Goal: Transaction & Acquisition: Purchase product/service

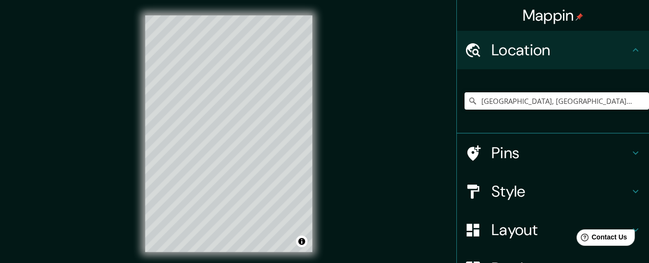
click at [500, 194] on h4 "Style" at bounding box center [560, 191] width 138 height 19
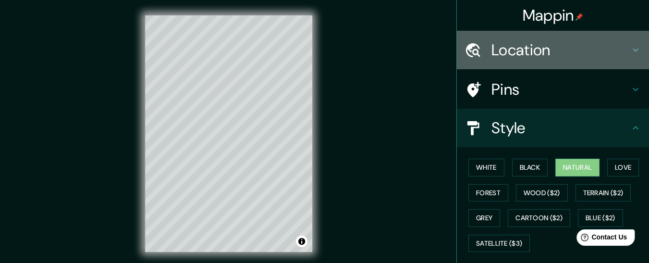
click at [545, 51] on h4 "Location" at bounding box center [560, 49] width 138 height 19
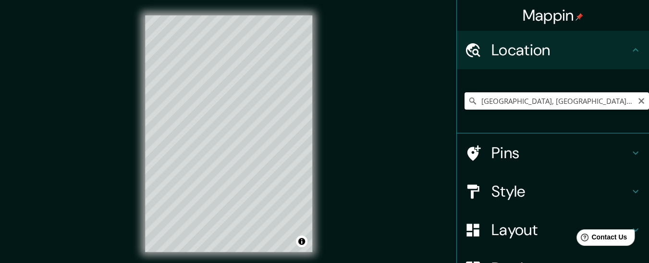
drag, startPoint x: 476, startPoint y: 99, endPoint x: 630, endPoint y: 105, distance: 154.8
click at [630, 105] on input "[GEOGRAPHIC_DATA], [GEOGRAPHIC_DATA][PERSON_NAME], [GEOGRAPHIC_DATA]" at bounding box center [557, 100] width 184 height 17
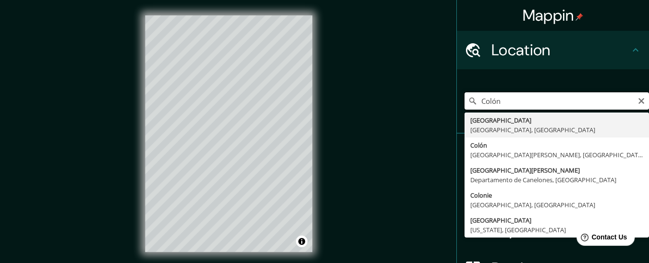
click at [516, 109] on input "Colón" at bounding box center [557, 100] width 184 height 17
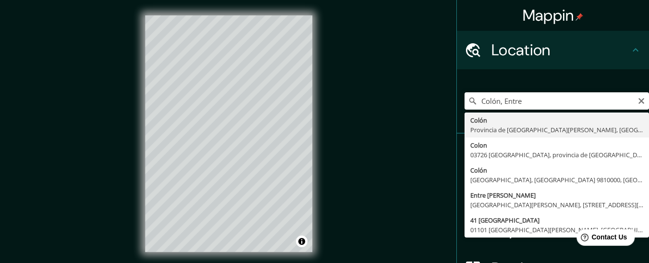
type input "[GEOGRAPHIC_DATA], [GEOGRAPHIC_DATA][PERSON_NAME], [GEOGRAPHIC_DATA]"
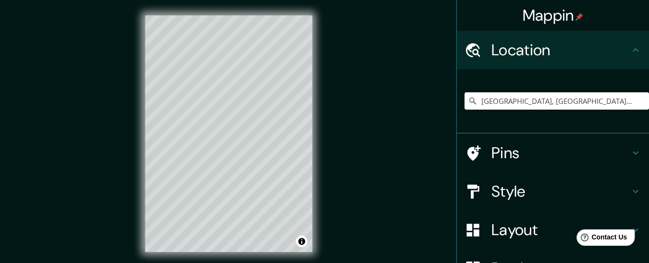
click at [585, 153] on h4 "Pins" at bounding box center [560, 152] width 138 height 19
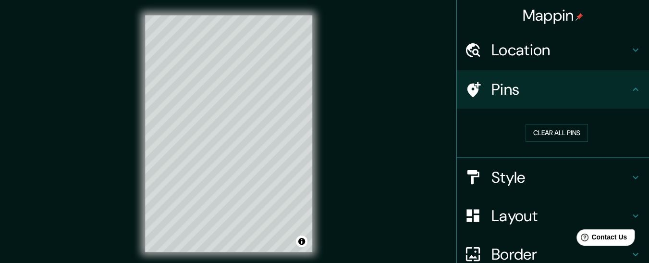
click at [516, 178] on h4 "Style" at bounding box center [560, 177] width 138 height 19
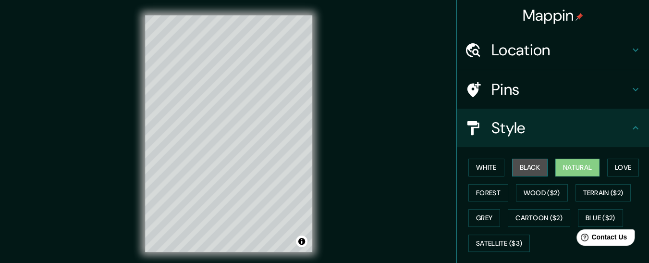
click at [520, 164] on button "Black" at bounding box center [530, 168] width 36 height 18
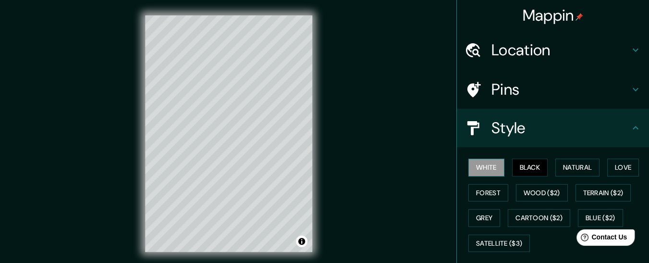
click at [481, 167] on button "White" at bounding box center [486, 168] width 36 height 18
click at [567, 168] on button "Natural" at bounding box center [577, 168] width 44 height 18
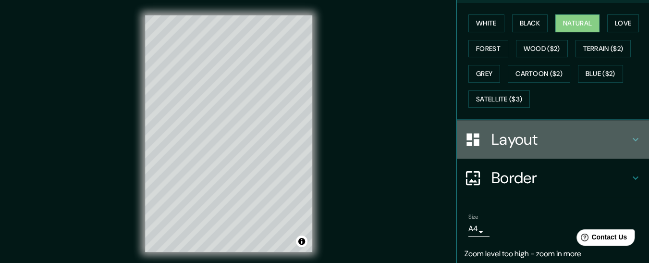
click at [539, 139] on h4 "Layout" at bounding box center [560, 139] width 138 height 19
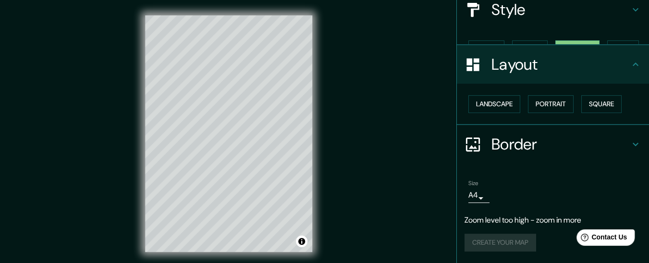
scroll to position [101, 0]
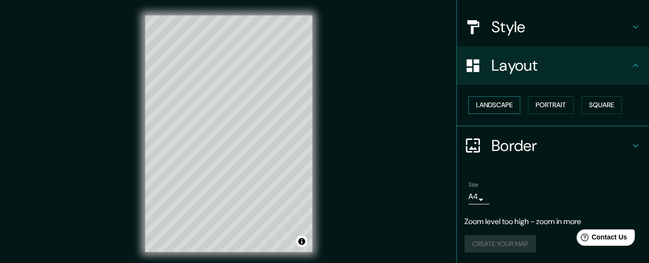
click at [501, 102] on button "Landscape" at bounding box center [494, 105] width 52 height 18
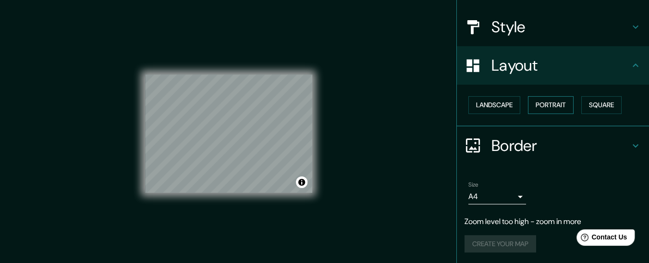
click at [538, 103] on button "Portrait" at bounding box center [551, 105] width 46 height 18
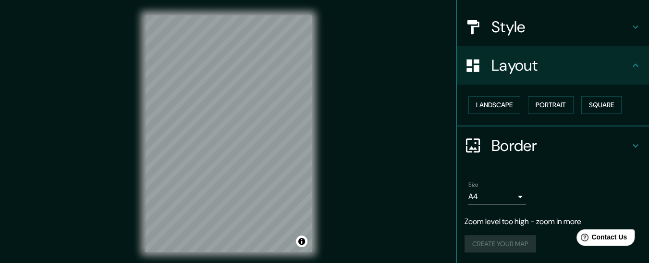
scroll to position [0, 0]
